Goal: Entertainment & Leisure: Consume media (video, audio)

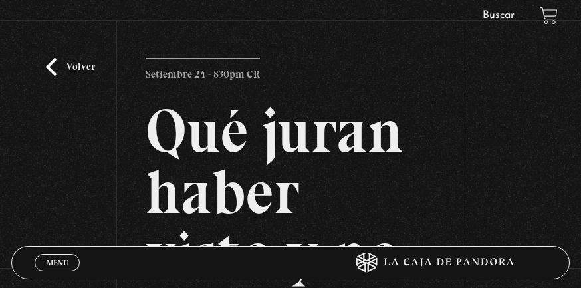
scroll to position [421, 0]
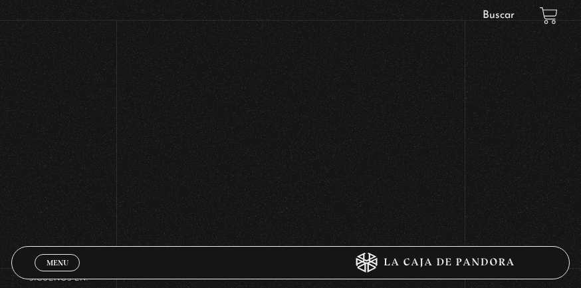
click at [59, 259] on span "Menu" at bounding box center [58, 262] width 22 height 8
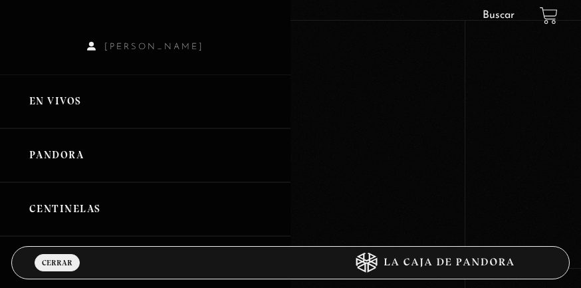
click at [60, 213] on link "Centinelas" at bounding box center [145, 209] width 290 height 54
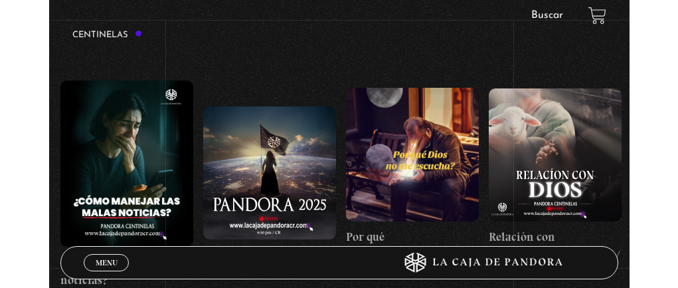
scroll to position [95, 0]
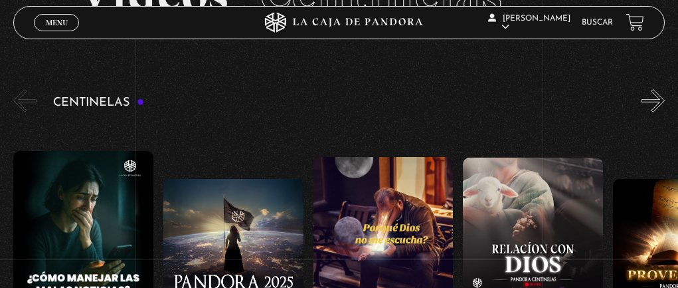
click at [580, 98] on button "»" at bounding box center [653, 100] width 23 height 23
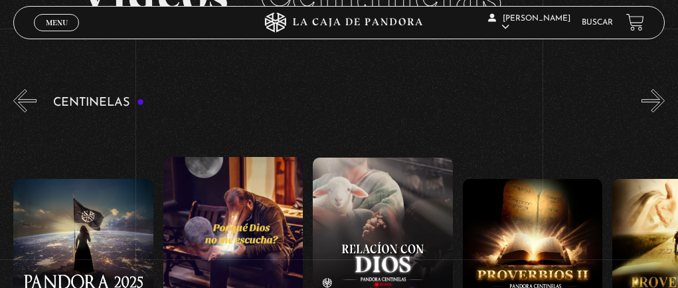
click at [580, 97] on button "»" at bounding box center [653, 100] width 23 height 23
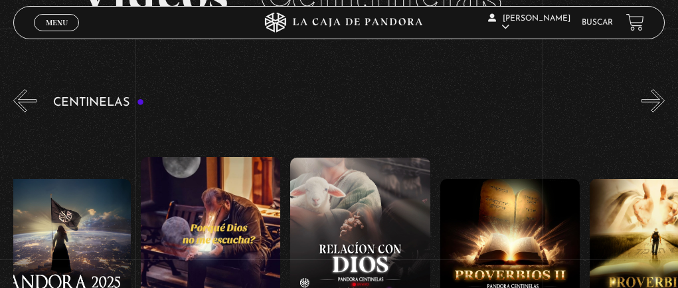
click at [580, 97] on button "»" at bounding box center [653, 100] width 23 height 23
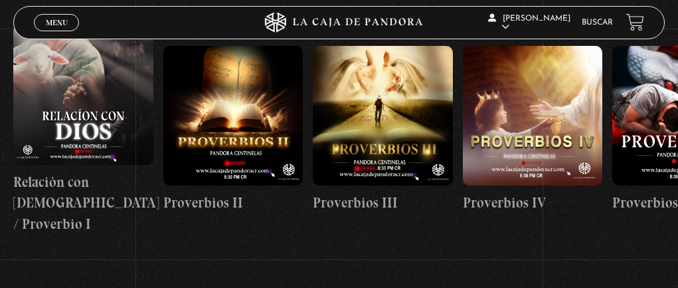
scroll to position [161, 0]
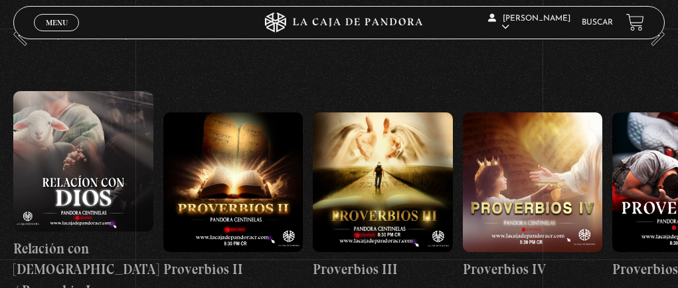
click at [580, 49] on div "Centinelas" at bounding box center [345, 178] width 665 height 316
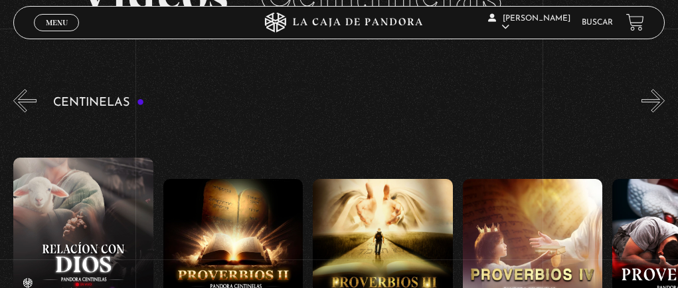
click at [580, 106] on button "»" at bounding box center [653, 100] width 23 height 23
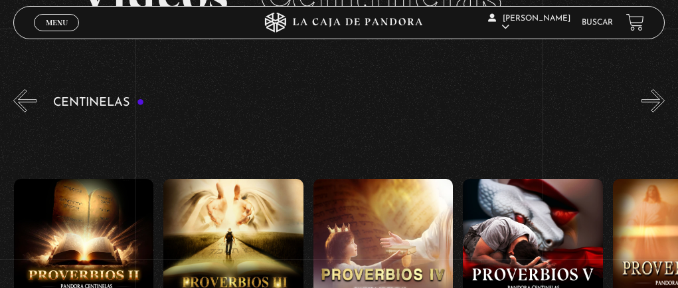
click at [580, 106] on button "»" at bounding box center [653, 100] width 23 height 23
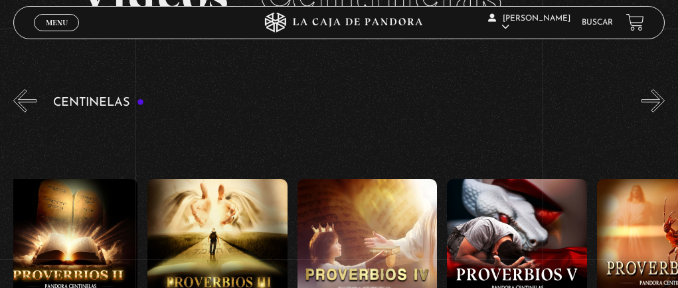
click at [580, 106] on button "»" at bounding box center [653, 100] width 23 height 23
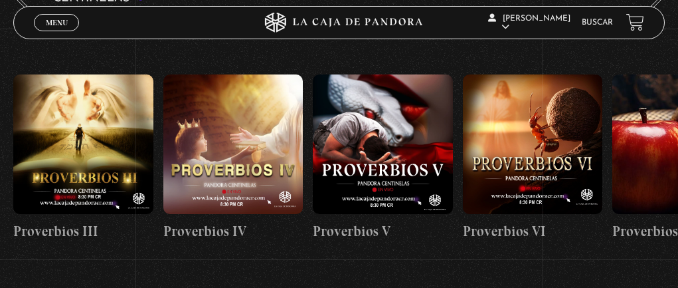
scroll to position [133, 0]
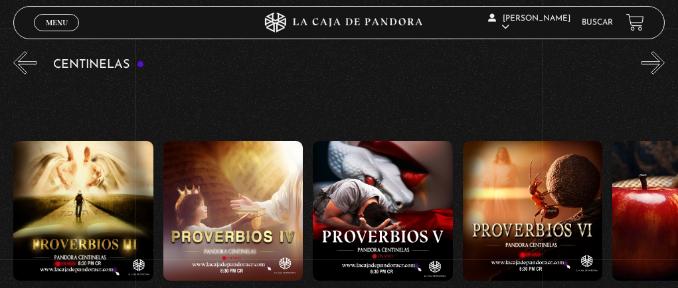
click at [580, 72] on button "»" at bounding box center [653, 62] width 23 height 23
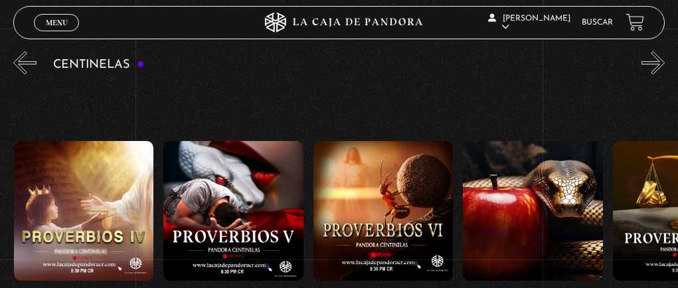
click at [580, 72] on button "»" at bounding box center [653, 62] width 23 height 23
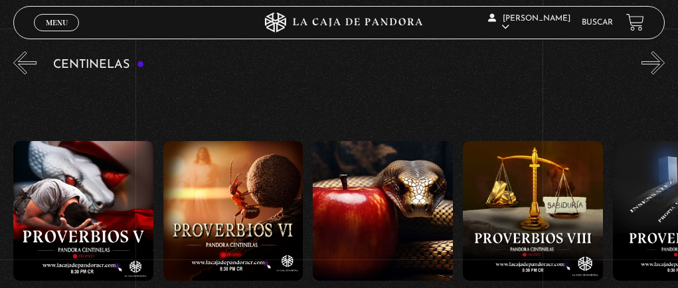
click at [580, 72] on button "»" at bounding box center [653, 62] width 23 height 23
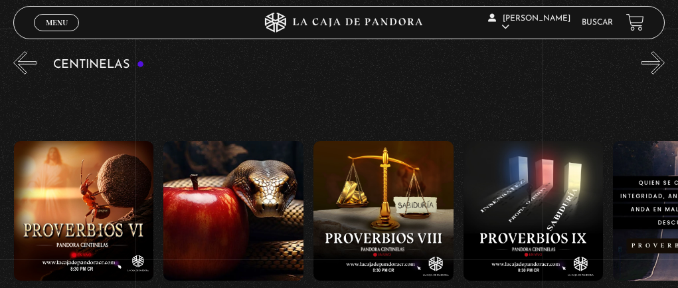
click at [580, 73] on button "»" at bounding box center [653, 62] width 23 height 23
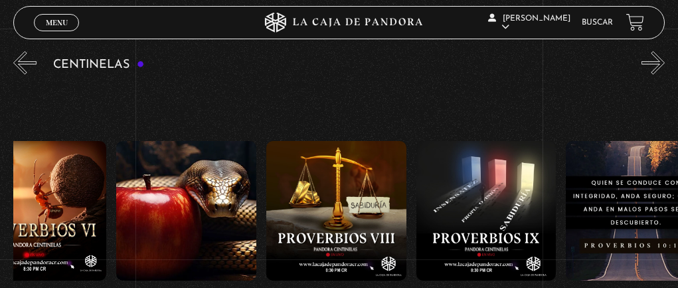
click at [580, 73] on button "»" at bounding box center [653, 62] width 23 height 23
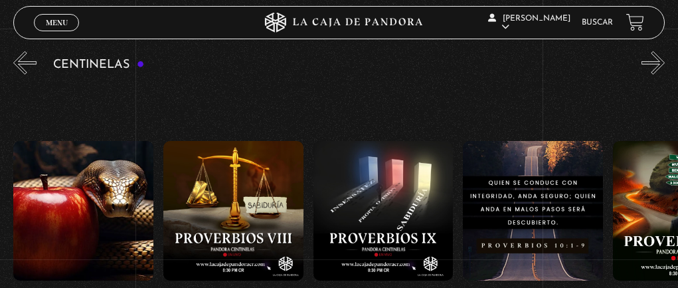
click at [580, 73] on button "»" at bounding box center [653, 62] width 23 height 23
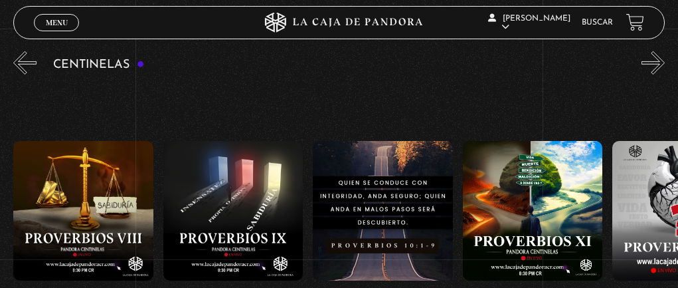
click at [580, 62] on button "»" at bounding box center [653, 62] width 23 height 23
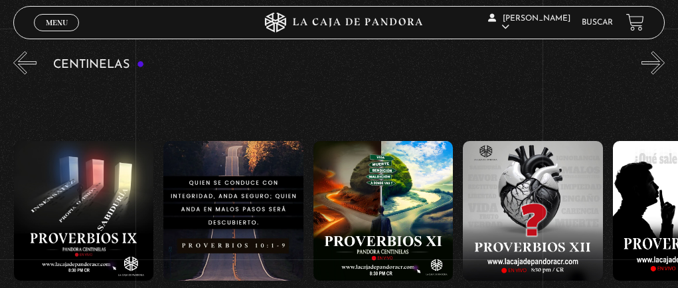
click at [580, 62] on button "»" at bounding box center [653, 62] width 23 height 23
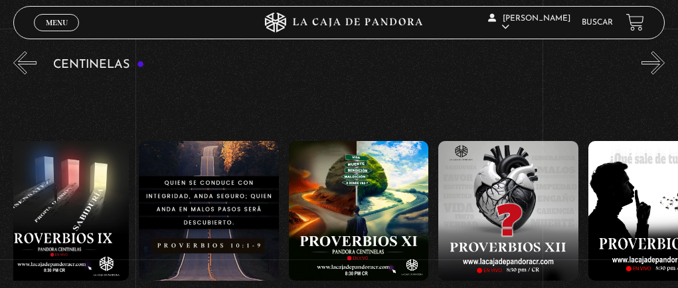
click at [580, 62] on button "»" at bounding box center [653, 62] width 23 height 23
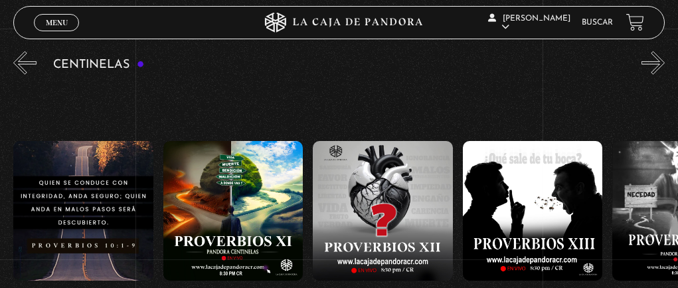
click at [580, 62] on button "»" at bounding box center [653, 62] width 23 height 23
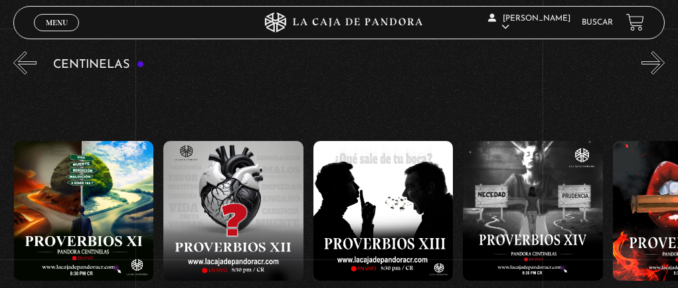
click at [580, 62] on button "»" at bounding box center [653, 62] width 23 height 23
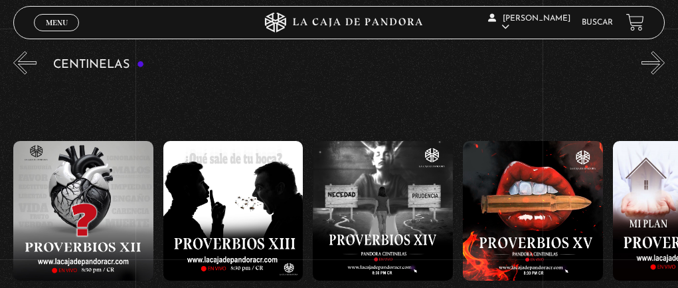
click at [580, 62] on button "»" at bounding box center [653, 62] width 23 height 23
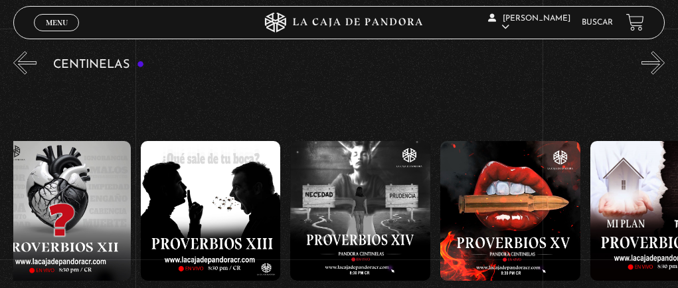
click at [580, 62] on button "»" at bounding box center [653, 62] width 23 height 23
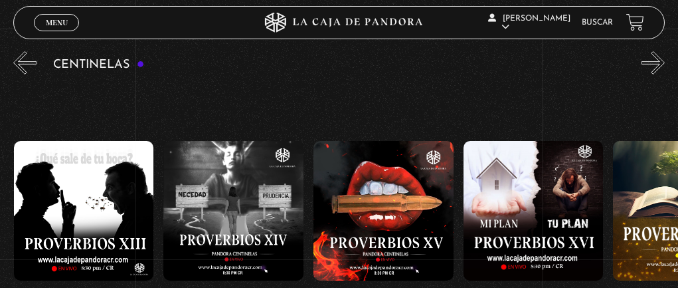
click at [580, 62] on button "»" at bounding box center [653, 62] width 23 height 23
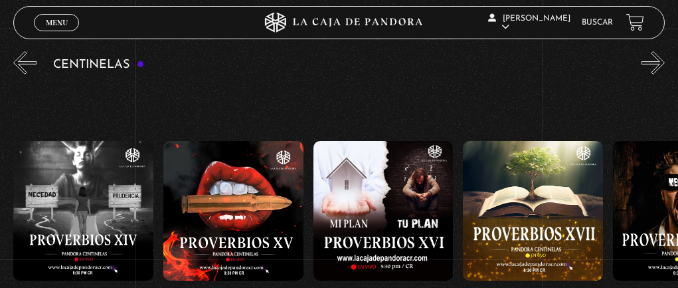
click at [580, 62] on button "»" at bounding box center [653, 62] width 23 height 23
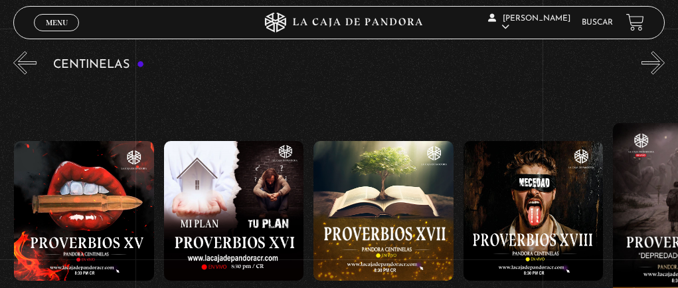
click at [580, 62] on button "»" at bounding box center [653, 62] width 23 height 23
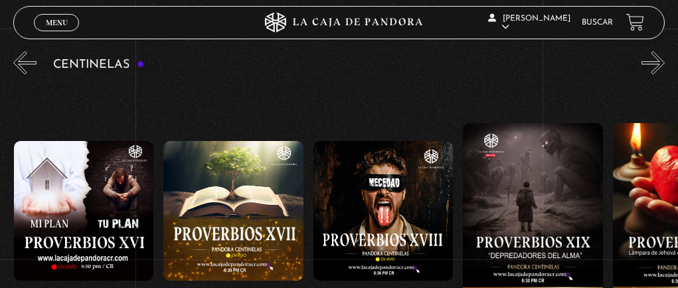
click at [580, 62] on button "»" at bounding box center [653, 62] width 23 height 23
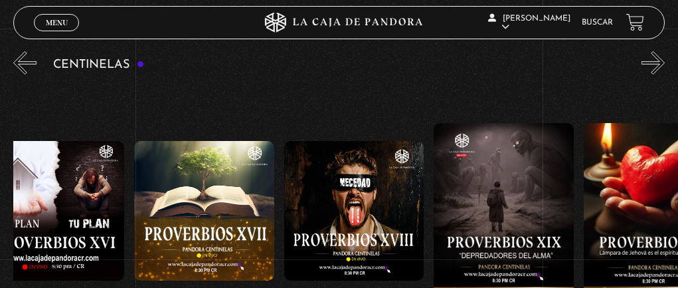
click at [580, 62] on button "»" at bounding box center [653, 62] width 23 height 23
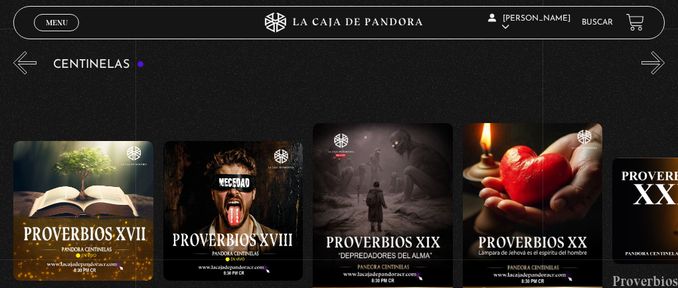
click at [580, 62] on button "»" at bounding box center [653, 62] width 23 height 23
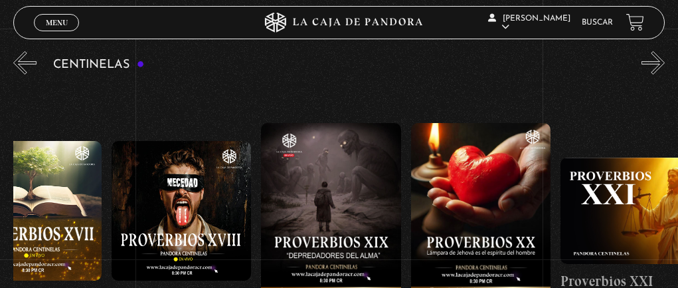
click at [580, 62] on button "»" at bounding box center [653, 62] width 23 height 23
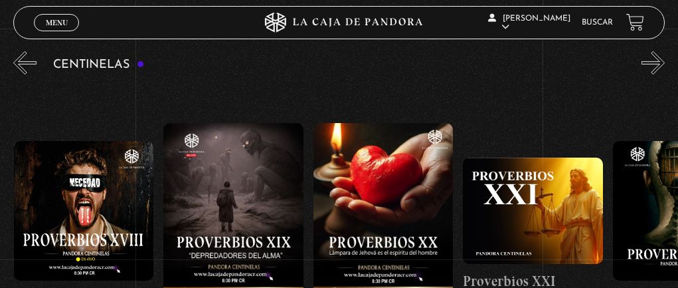
click at [580, 62] on button "»" at bounding box center [653, 62] width 23 height 23
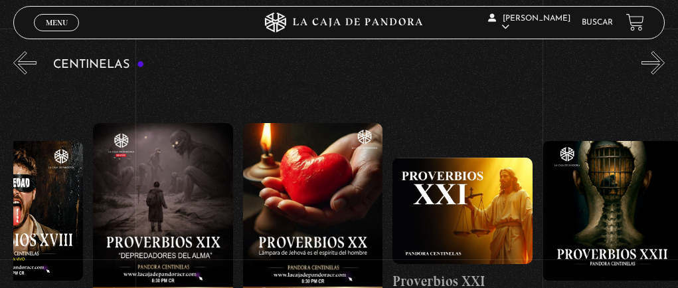
click at [580, 62] on button "»" at bounding box center [653, 62] width 23 height 23
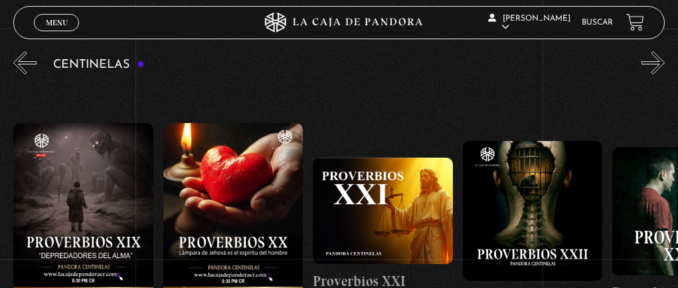
click at [580, 62] on button "»" at bounding box center [653, 62] width 23 height 23
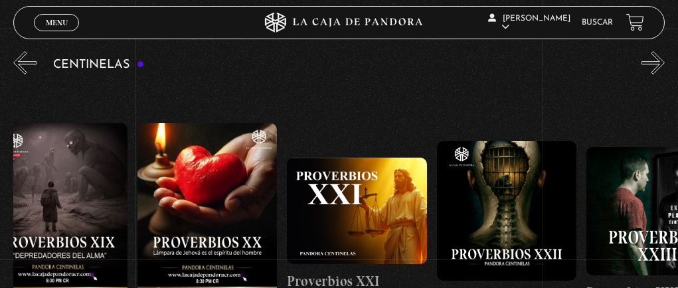
click at [580, 62] on button "»" at bounding box center [653, 62] width 23 height 23
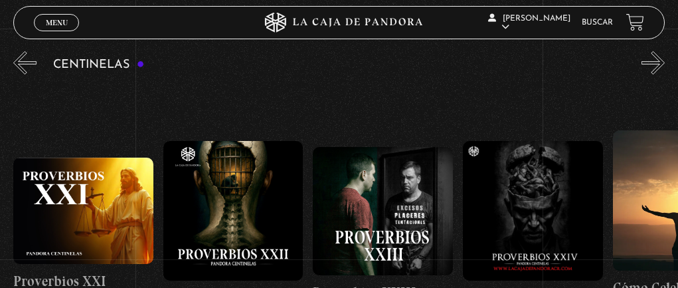
click at [580, 62] on button "»" at bounding box center [653, 62] width 23 height 23
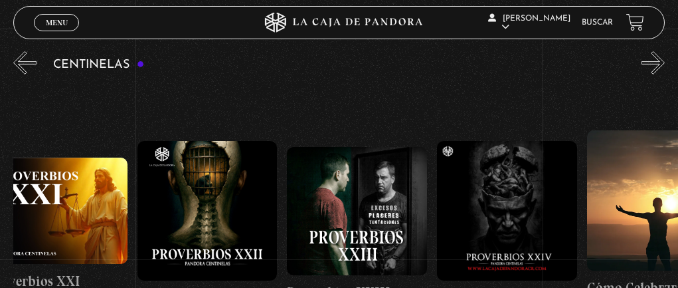
click at [580, 62] on button "»" at bounding box center [653, 62] width 23 height 23
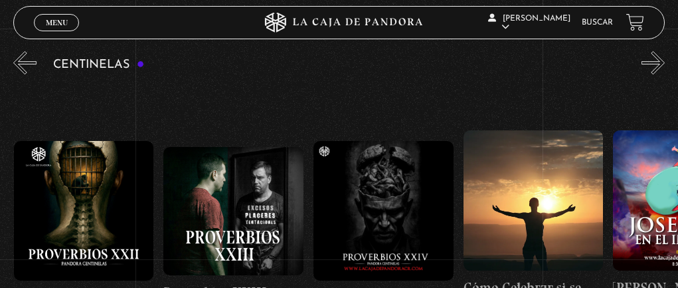
click at [580, 62] on button "»" at bounding box center [653, 62] width 23 height 23
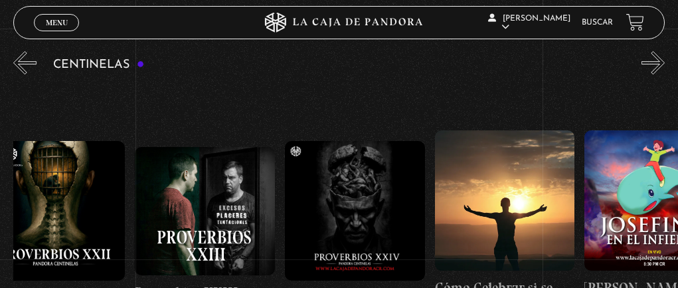
click at [580, 62] on button "»" at bounding box center [653, 62] width 23 height 23
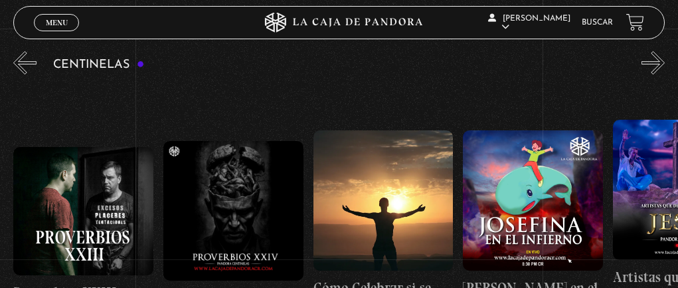
click at [580, 68] on button "»" at bounding box center [653, 62] width 23 height 23
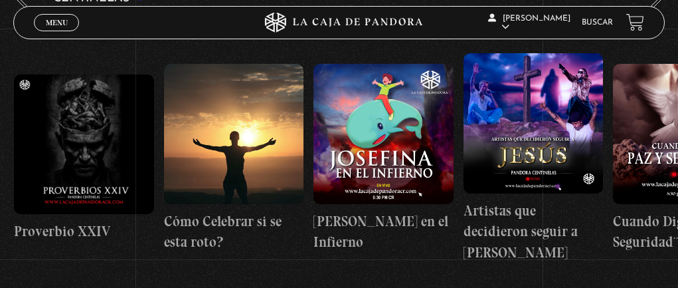
scroll to position [133, 0]
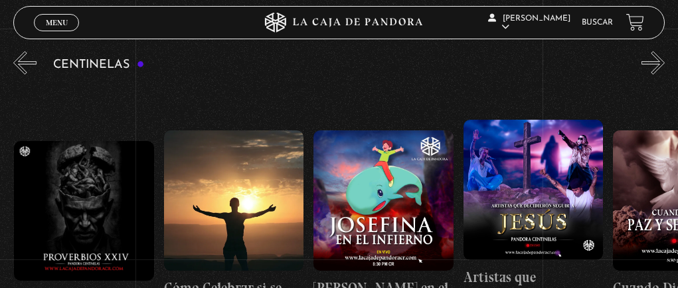
click at [580, 52] on button "»" at bounding box center [653, 62] width 23 height 23
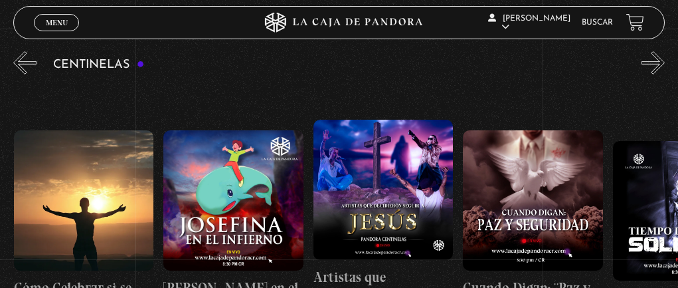
click at [580, 55] on button "»" at bounding box center [653, 62] width 23 height 23
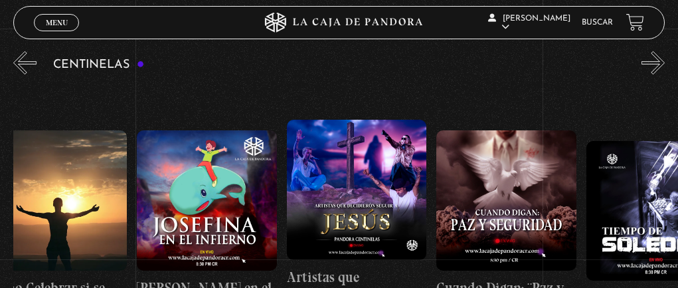
click at [580, 55] on button "»" at bounding box center [653, 62] width 23 height 23
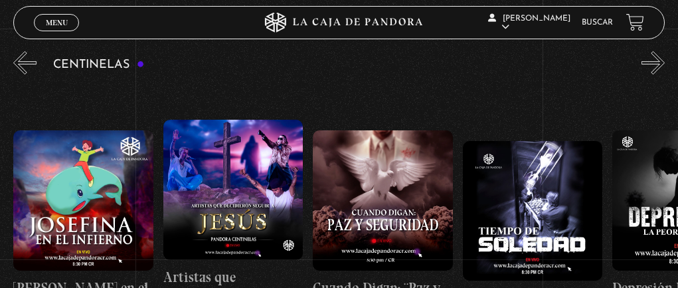
click at [580, 55] on button "»" at bounding box center [653, 62] width 23 height 23
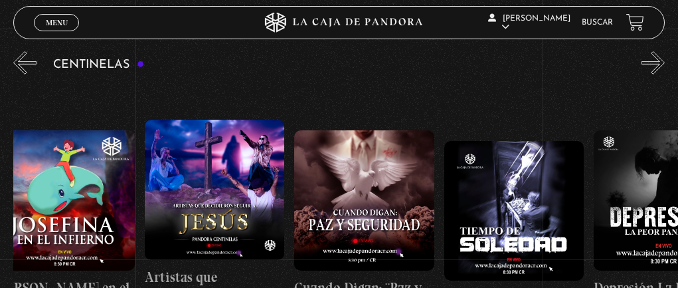
click at [580, 56] on button "»" at bounding box center [653, 62] width 23 height 23
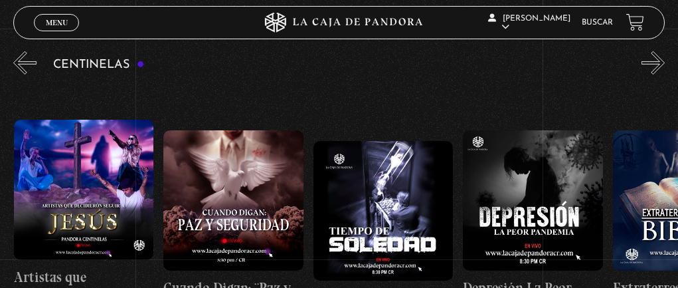
click at [580, 64] on button "»" at bounding box center [653, 62] width 23 height 23
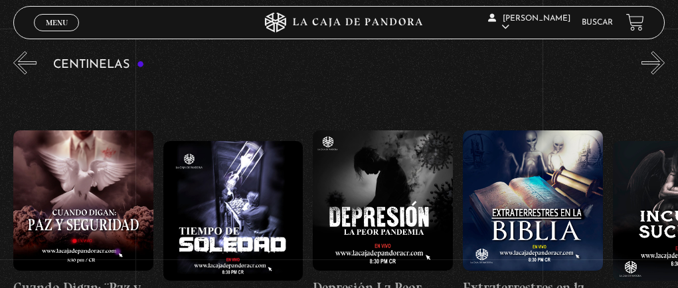
click at [580, 64] on button "»" at bounding box center [653, 62] width 23 height 23
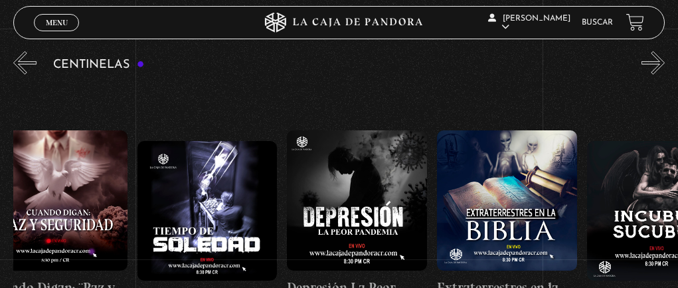
click at [580, 64] on button "»" at bounding box center [653, 62] width 23 height 23
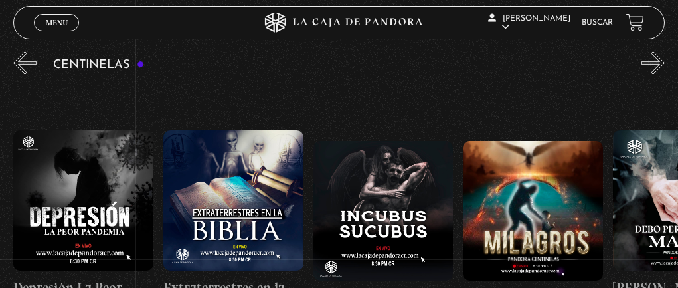
click at [580, 69] on button "»" at bounding box center [653, 62] width 23 height 23
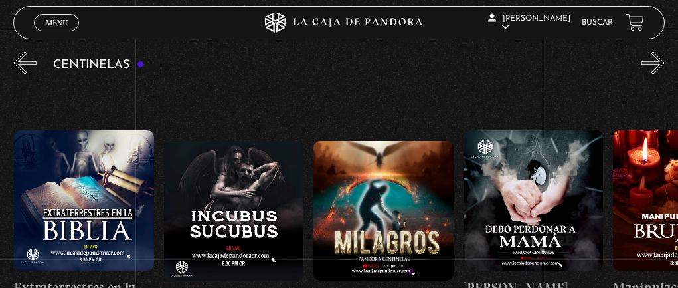
click at [580, 69] on button "»" at bounding box center [653, 62] width 23 height 23
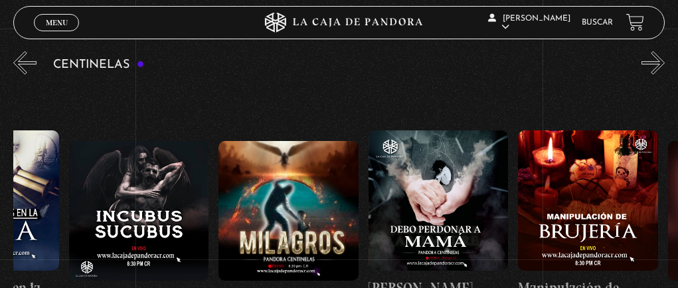
click at [580, 69] on button "»" at bounding box center [653, 62] width 23 height 23
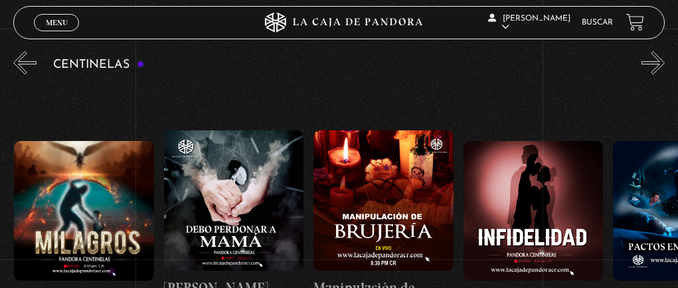
scroll to position [66, 0]
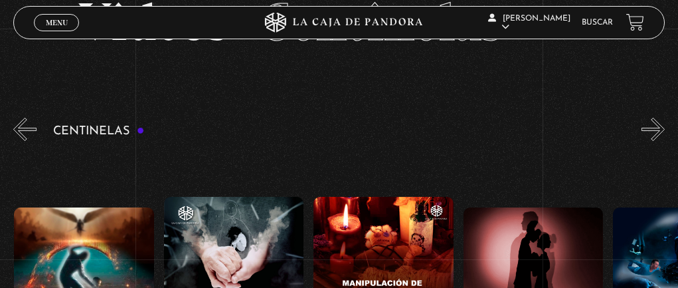
click at [580, 122] on button "»" at bounding box center [653, 129] width 23 height 23
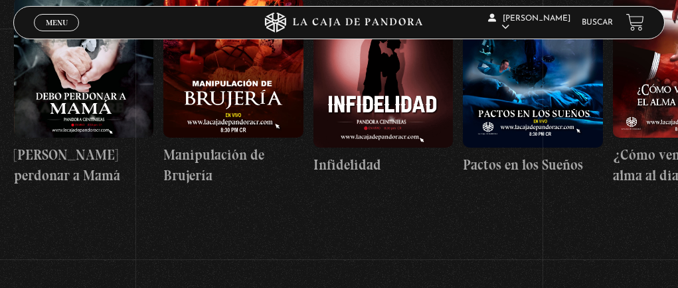
scroll to position [133, 0]
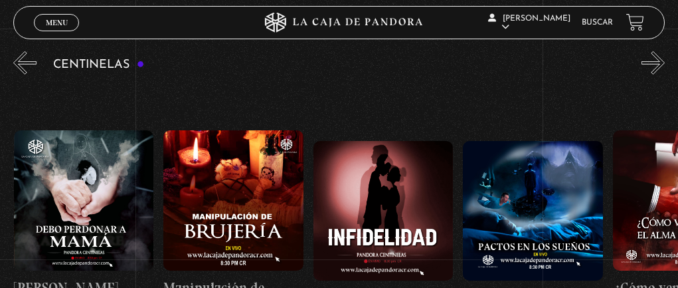
click at [580, 64] on button "»" at bounding box center [653, 62] width 23 height 23
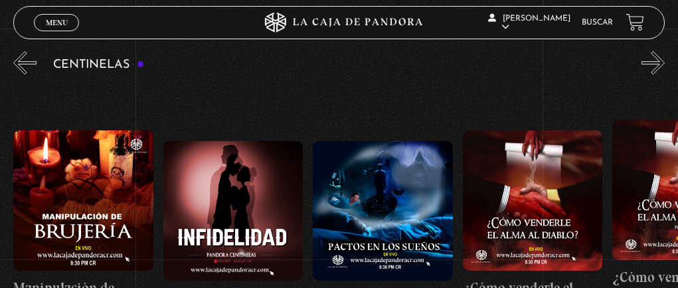
click at [580, 55] on button "»" at bounding box center [653, 62] width 23 height 23
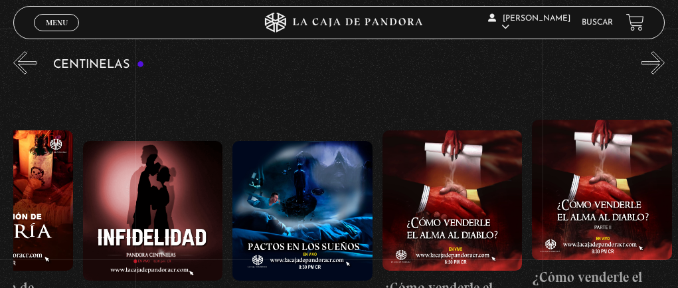
click at [580, 55] on button "»" at bounding box center [653, 62] width 23 height 23
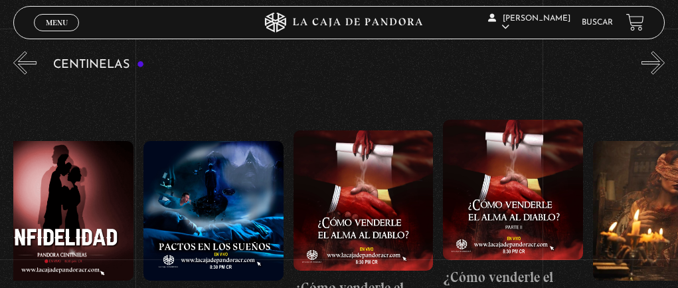
click at [580, 55] on button "»" at bounding box center [653, 62] width 23 height 23
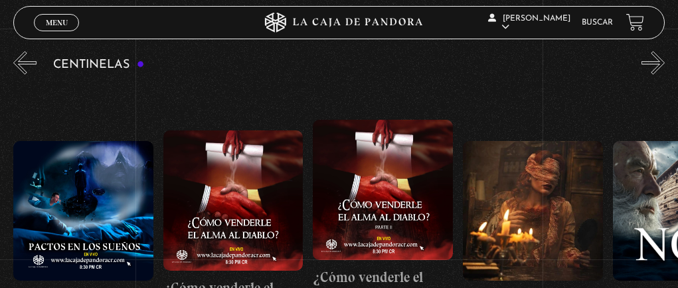
click at [580, 55] on button "»" at bounding box center [653, 62] width 23 height 23
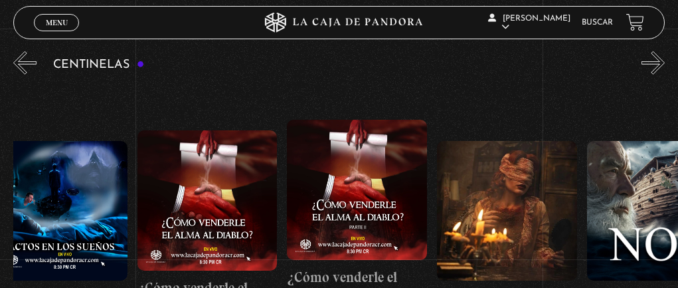
click at [580, 55] on button "»" at bounding box center [653, 62] width 23 height 23
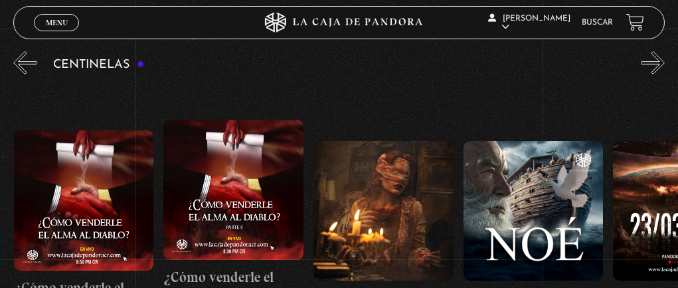
click at [580, 55] on button "»" at bounding box center [653, 62] width 23 height 23
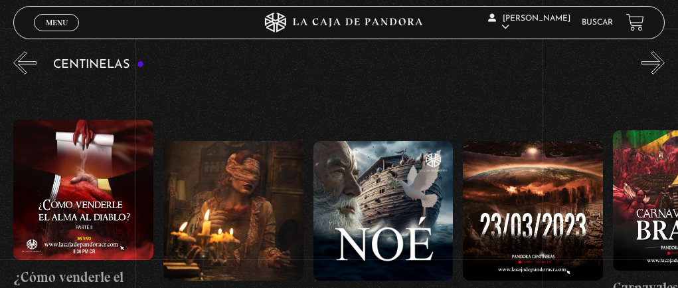
click at [580, 62] on button "»" at bounding box center [653, 62] width 23 height 23
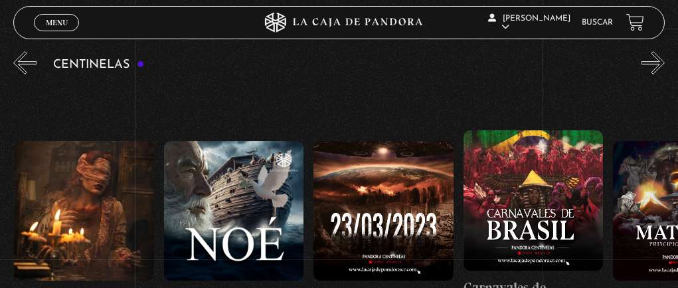
click at [580, 64] on button "»" at bounding box center [653, 62] width 23 height 23
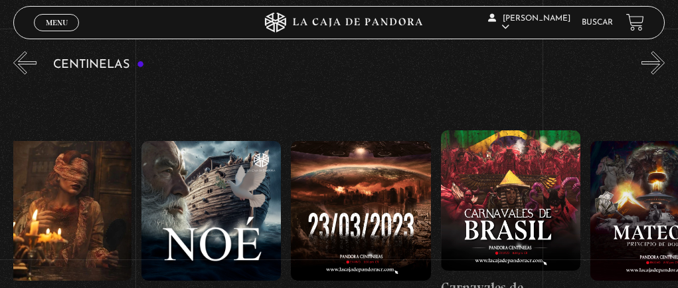
click at [580, 64] on button "»" at bounding box center [653, 62] width 23 height 23
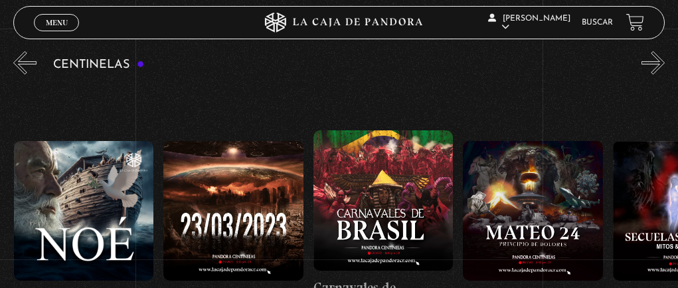
click at [580, 64] on button "»" at bounding box center [653, 62] width 23 height 23
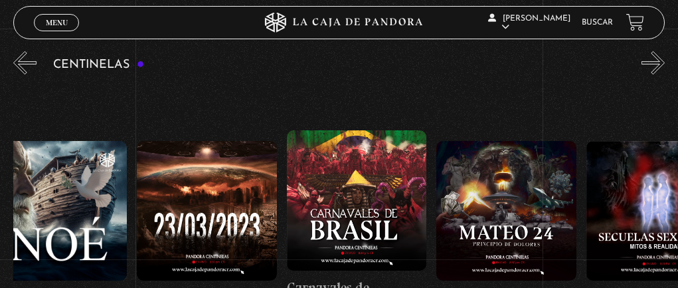
click at [580, 66] on button "»" at bounding box center [653, 62] width 23 height 23
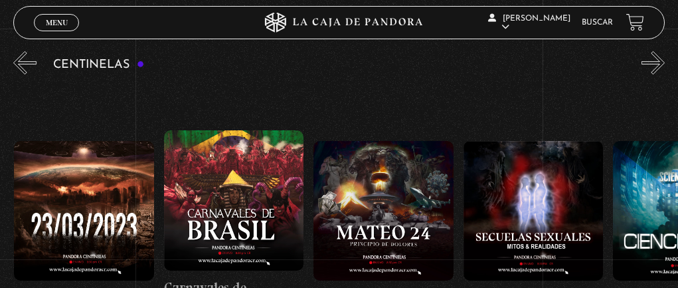
click at [580, 66] on button "»" at bounding box center [653, 62] width 23 height 23
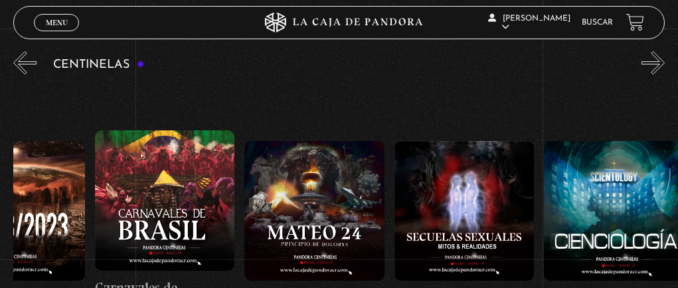
click at [580, 68] on button "»" at bounding box center [653, 62] width 23 height 23
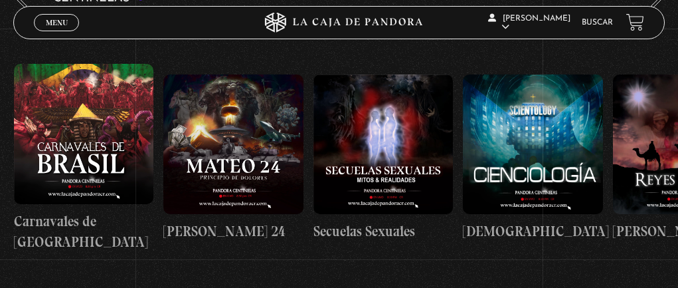
scroll to position [133, 0]
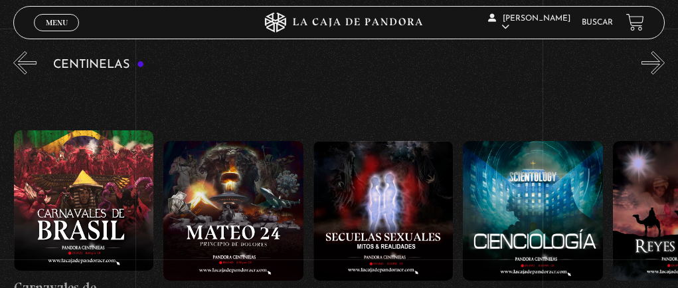
click at [580, 64] on button "»" at bounding box center [653, 62] width 23 height 23
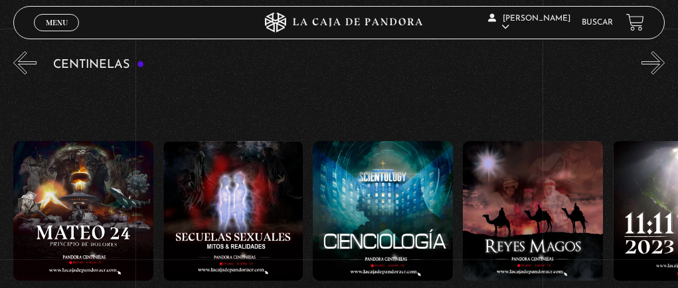
click at [580, 64] on button "»" at bounding box center [653, 62] width 23 height 23
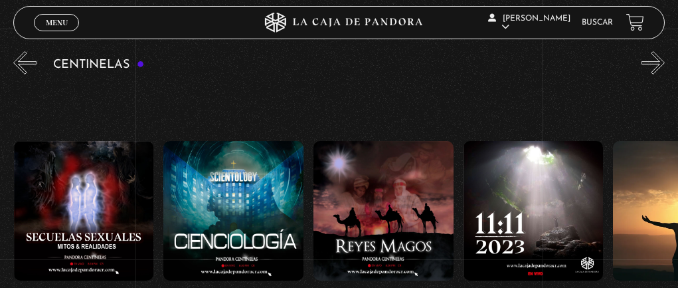
click at [580, 64] on button "»" at bounding box center [653, 62] width 23 height 23
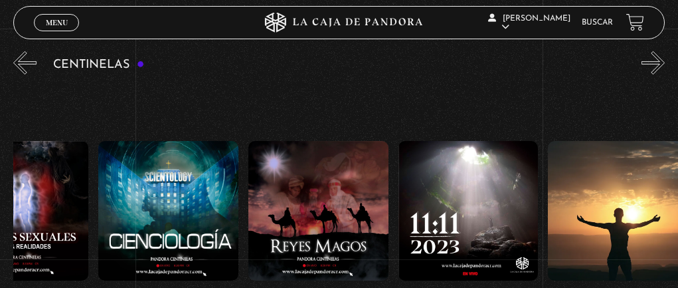
click at [580, 64] on button "»" at bounding box center [653, 62] width 23 height 23
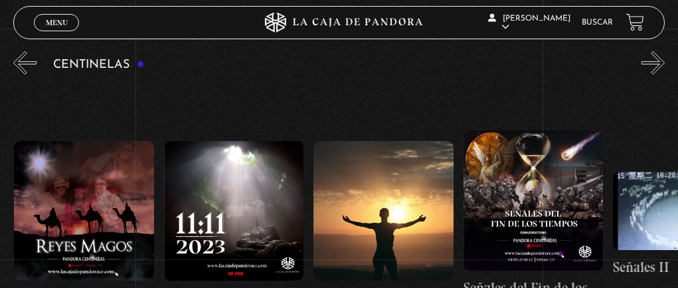
click at [580, 68] on button "»" at bounding box center [653, 62] width 23 height 23
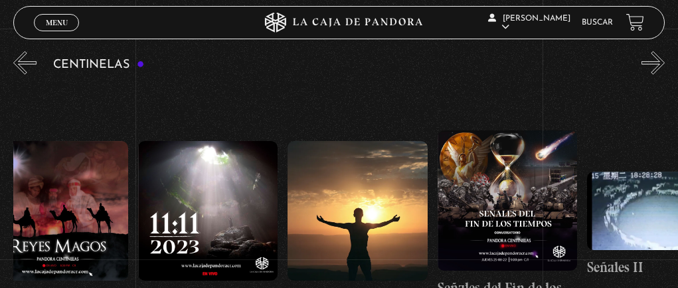
click at [580, 68] on button "»" at bounding box center [653, 62] width 23 height 23
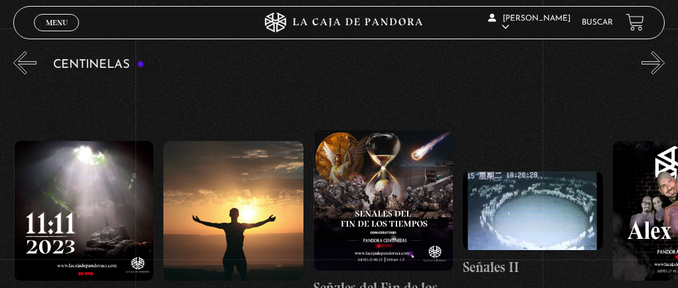
click at [580, 68] on button "»" at bounding box center [653, 62] width 23 height 23
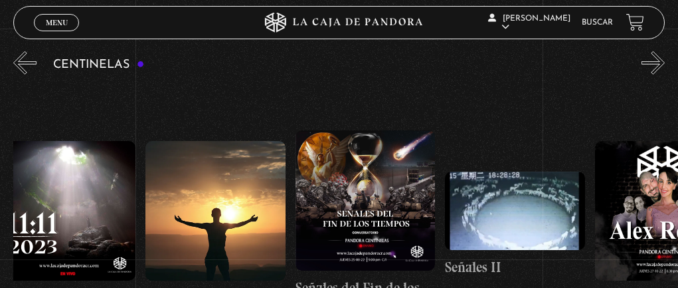
click at [580, 68] on button "»" at bounding box center [653, 62] width 23 height 23
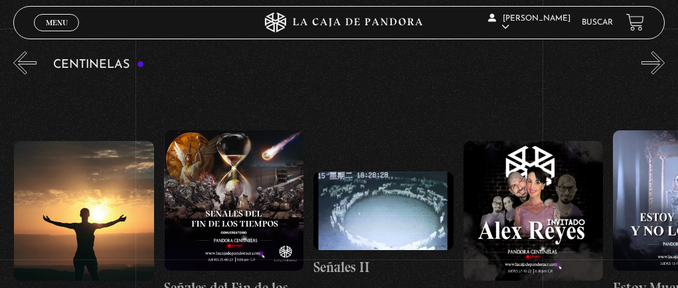
click at [580, 68] on button "»" at bounding box center [653, 62] width 23 height 23
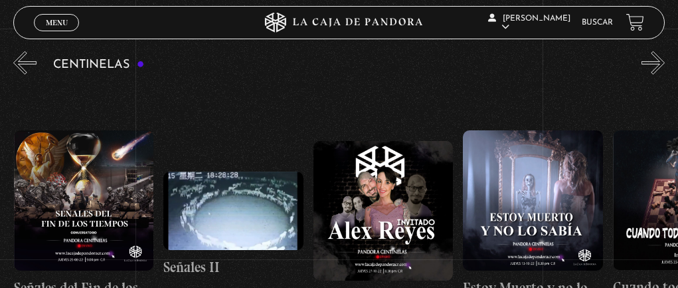
click at [580, 69] on button "»" at bounding box center [653, 62] width 23 height 23
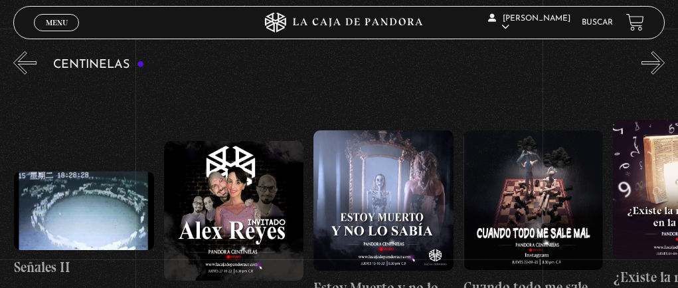
click at [580, 69] on button "»" at bounding box center [653, 62] width 23 height 23
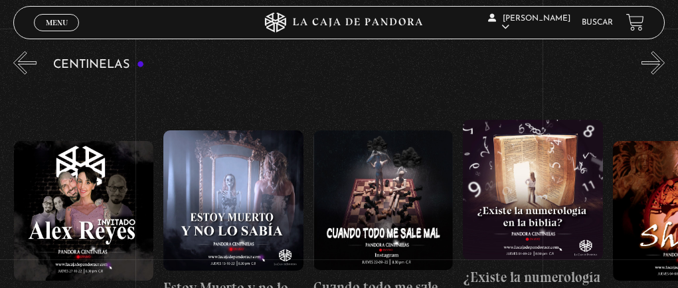
click at [580, 69] on button "»" at bounding box center [653, 62] width 23 height 23
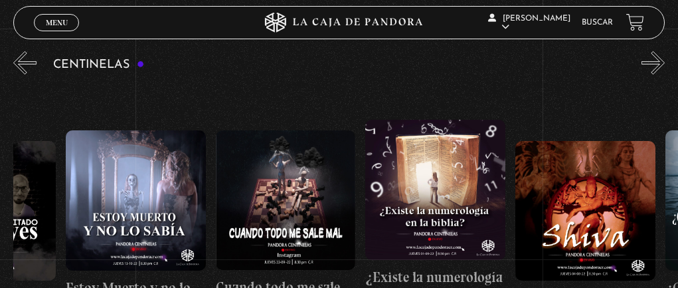
scroll to position [0, 0]
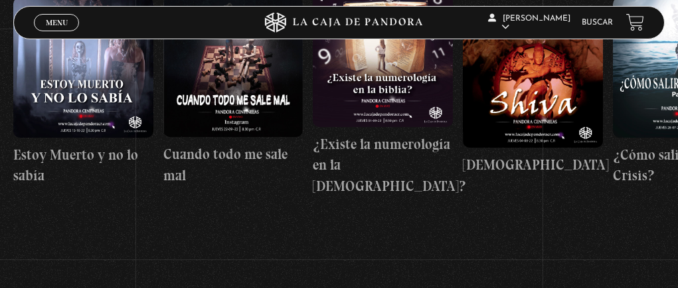
click at [371, 169] on h4 "¿Existe la numerología en la [DEMOGRAPHIC_DATA]?" at bounding box center [383, 165] width 140 height 63
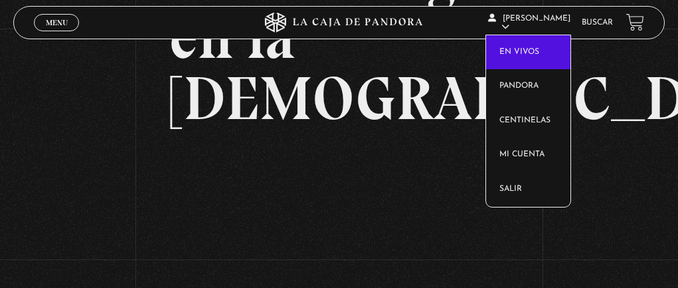
scroll to position [266, 0]
